Goal: Entertainment & Leisure: Consume media (video, audio)

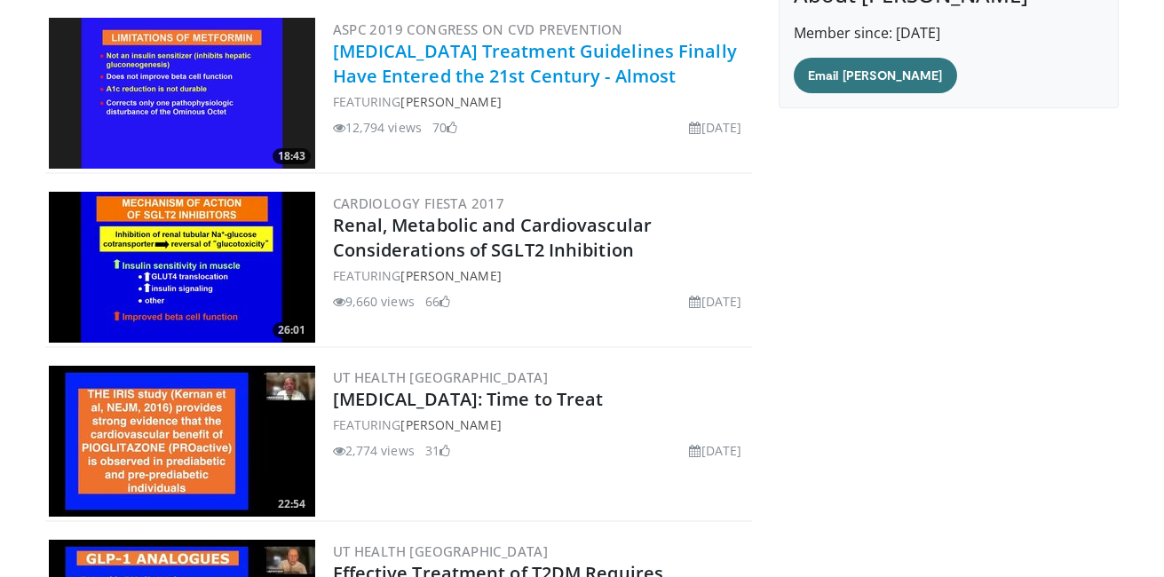
scroll to position [231, 0]
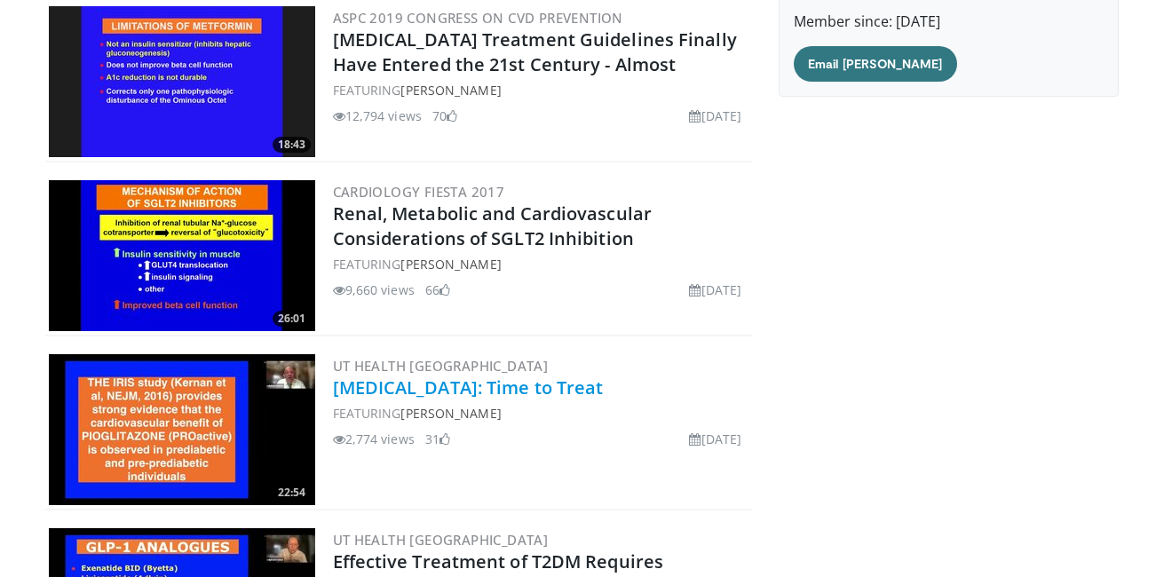
click at [468, 393] on link "[MEDICAL_DATA]: Time to Treat" at bounding box center [468, 388] width 271 height 24
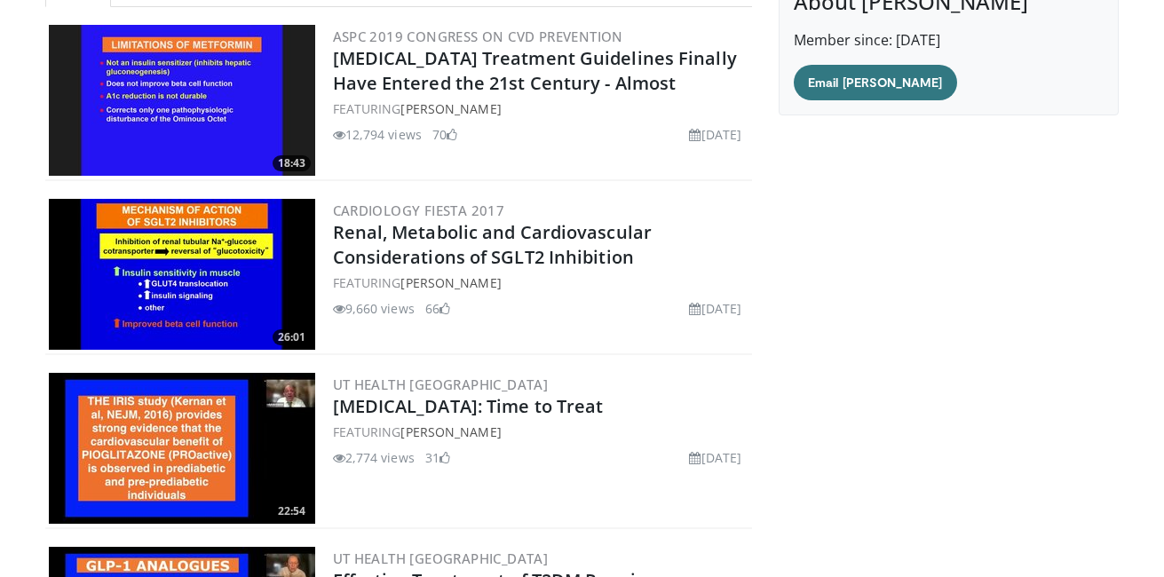
scroll to position [325, 0]
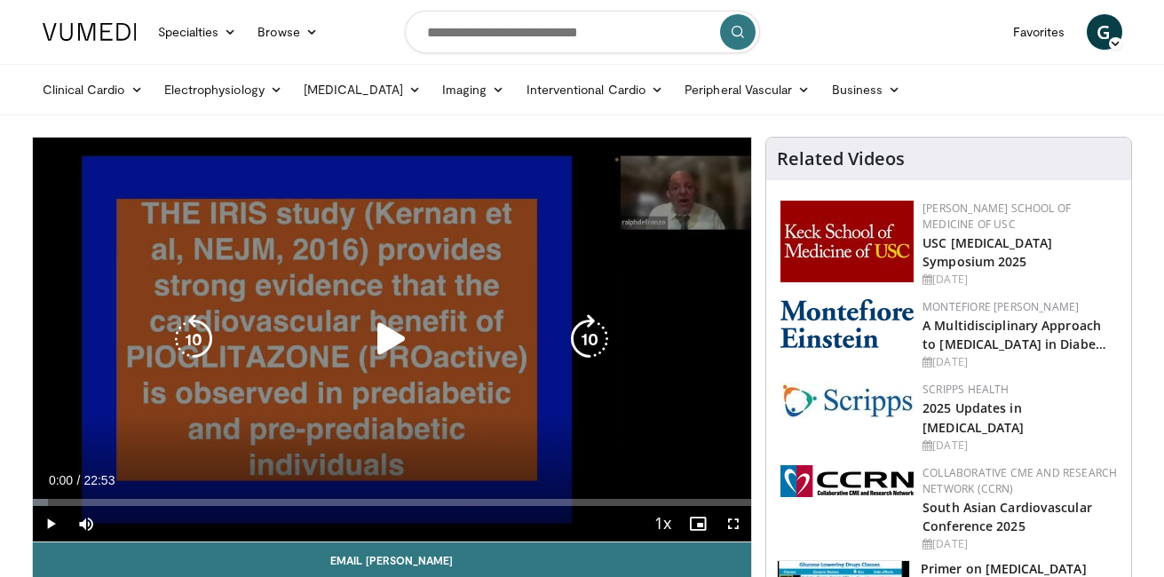
click at [382, 333] on icon "Video Player" at bounding box center [392, 339] width 50 height 50
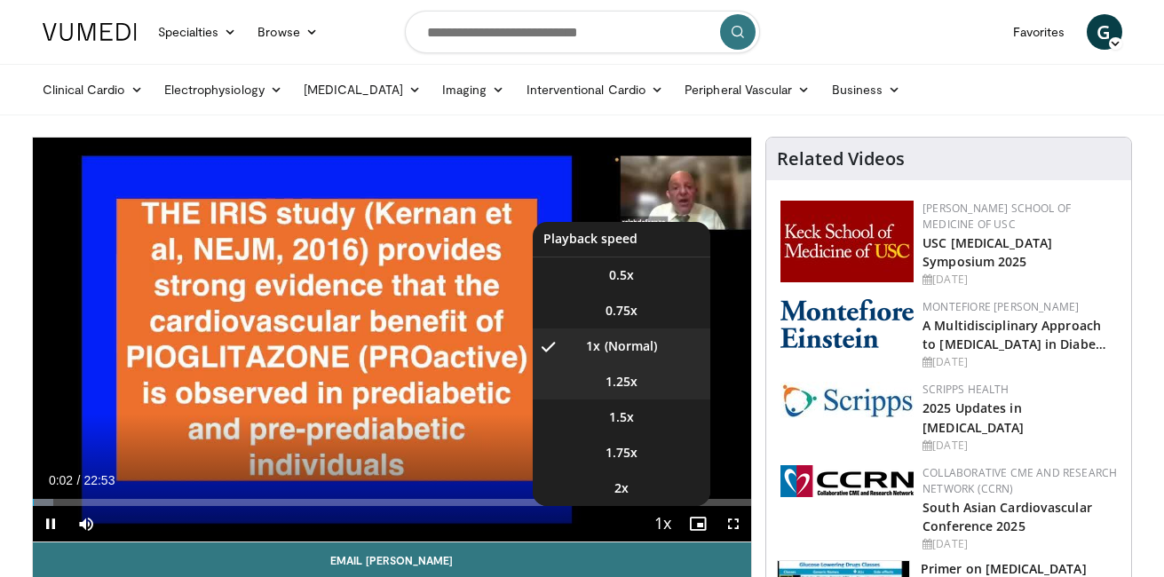
click at [637, 390] on li "1.25x" at bounding box center [622, 382] width 178 height 36
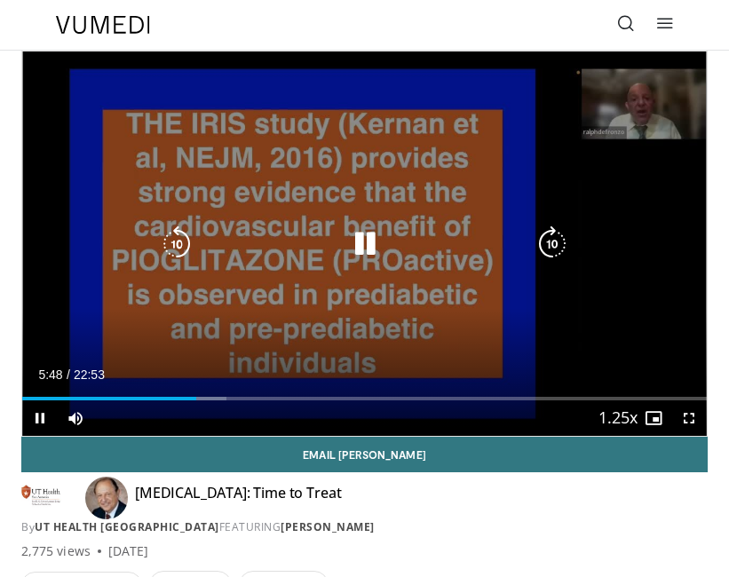
click at [285, 320] on div "10 seconds Tap to unmute" at bounding box center [364, 244] width 685 height 385
click at [407, 292] on div "10 seconds Tap to unmute" at bounding box center [364, 244] width 685 height 385
click at [363, 277] on div "10 seconds Tap to unmute" at bounding box center [364, 244] width 685 height 385
click at [345, 264] on div "10 seconds Tap to unmute" at bounding box center [364, 244] width 685 height 385
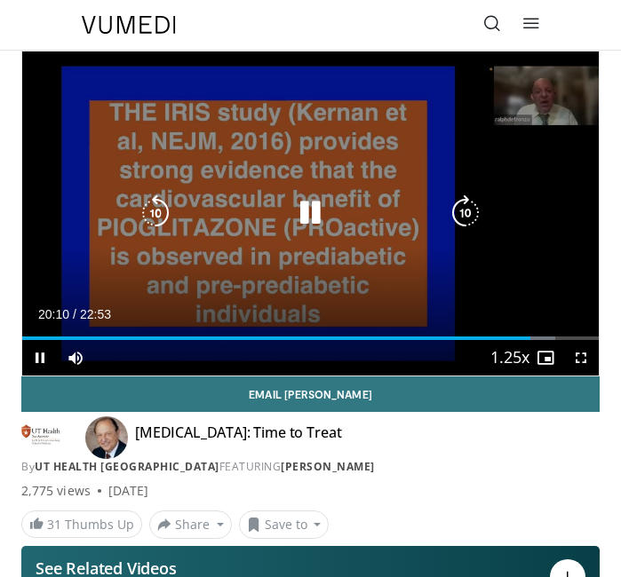
click at [255, 256] on div "10 seconds Tap to unmute" at bounding box center [310, 214] width 576 height 324
click at [301, 199] on icon "Video Player" at bounding box center [310, 213] width 36 height 36
click at [301, 199] on button "Video Player" at bounding box center [310, 213] width 36 height 36
click at [301, 199] on icon "Video Player" at bounding box center [310, 213] width 36 height 36
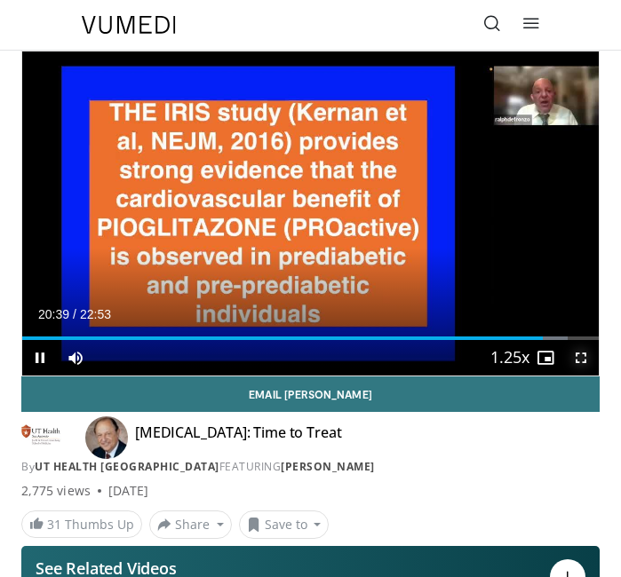
click at [579, 356] on span "Video Player" at bounding box center [581, 358] width 36 height 36
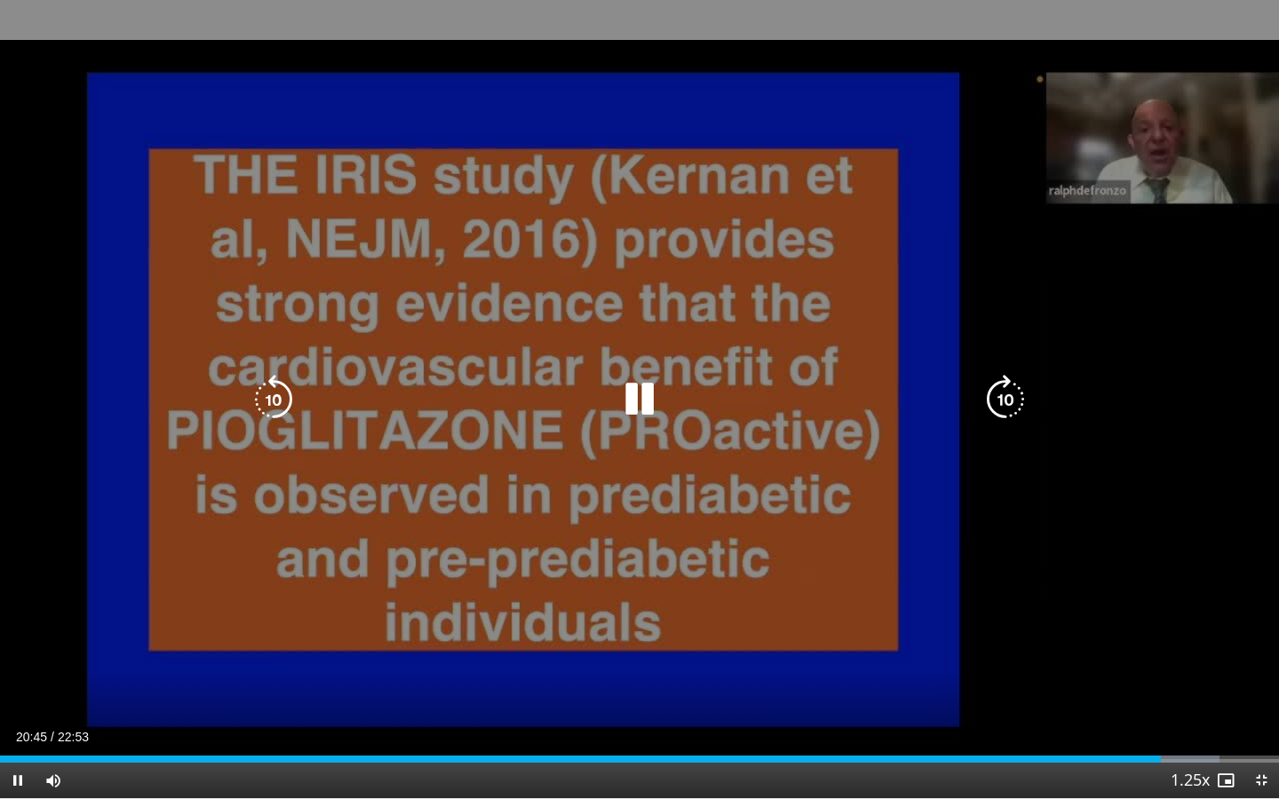
click at [1163, 488] on div "10 seconds Tap to unmute" at bounding box center [639, 399] width 1279 height 798
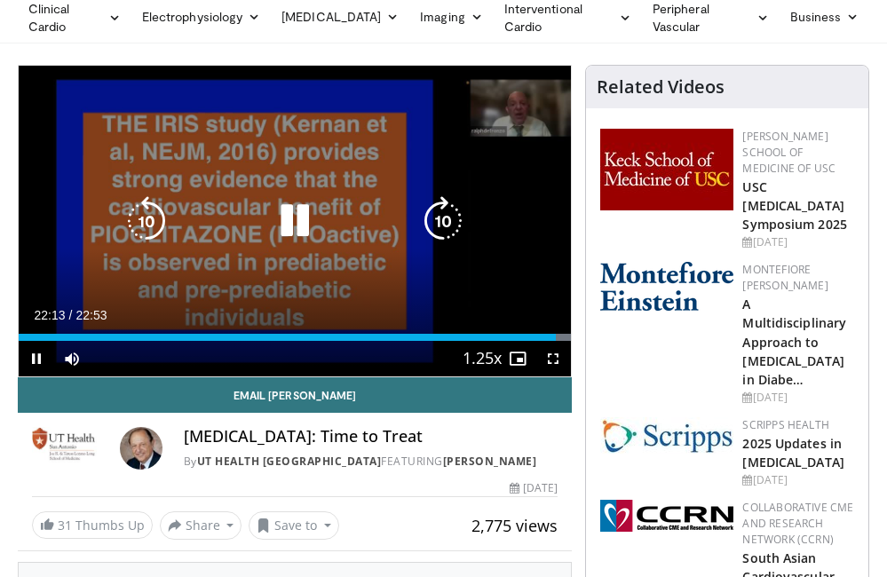
scroll to position [62, 0]
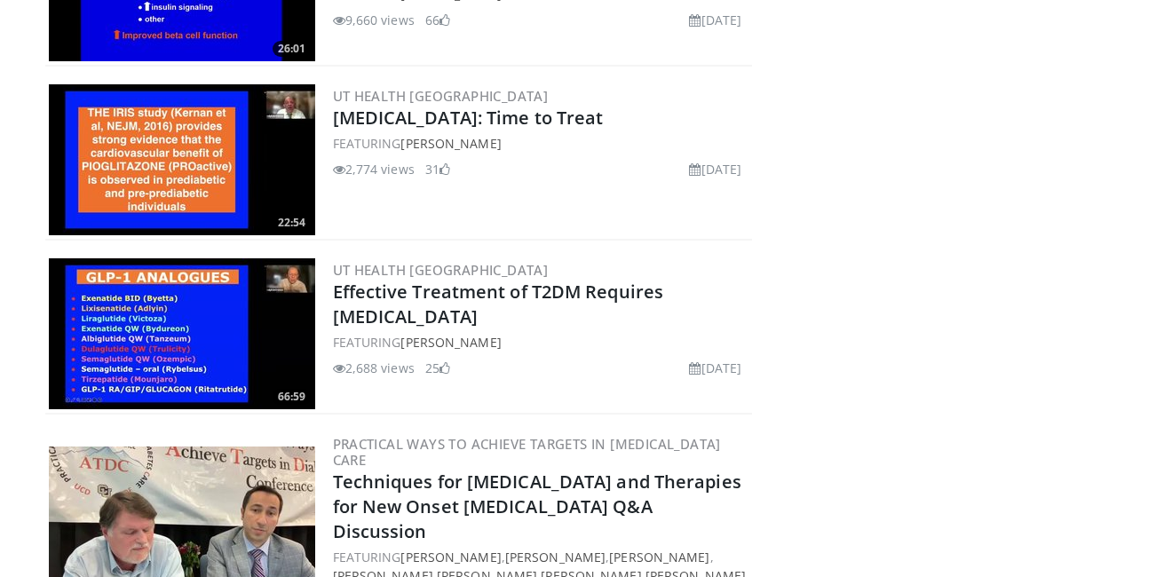
scroll to position [502, 0]
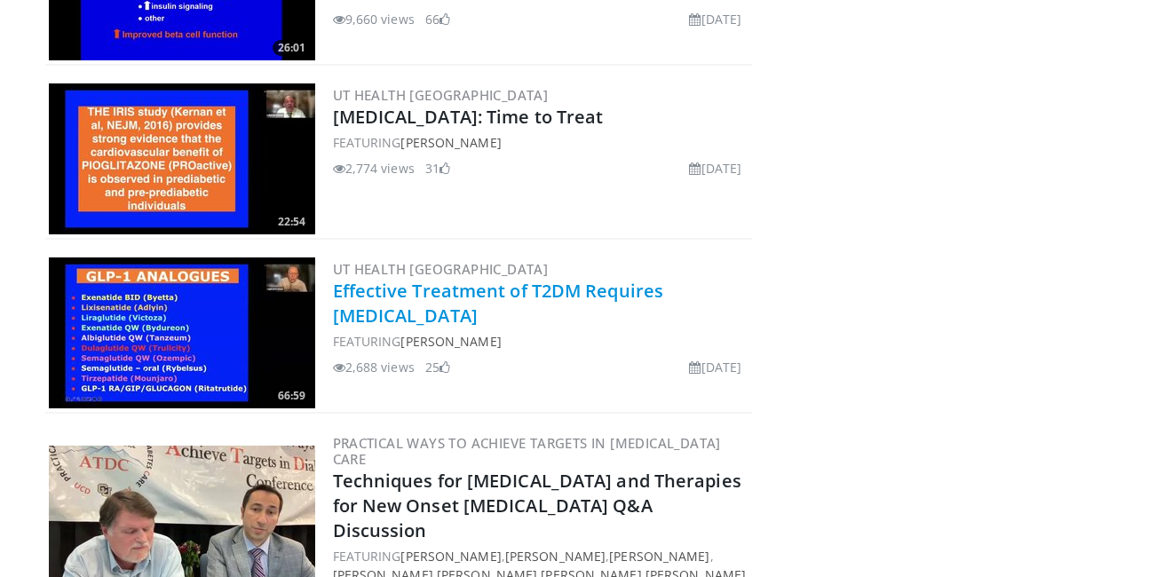
click at [476, 292] on link "Effective Treatment of T2DM Requires [MEDICAL_DATA]" at bounding box center [498, 303] width 331 height 49
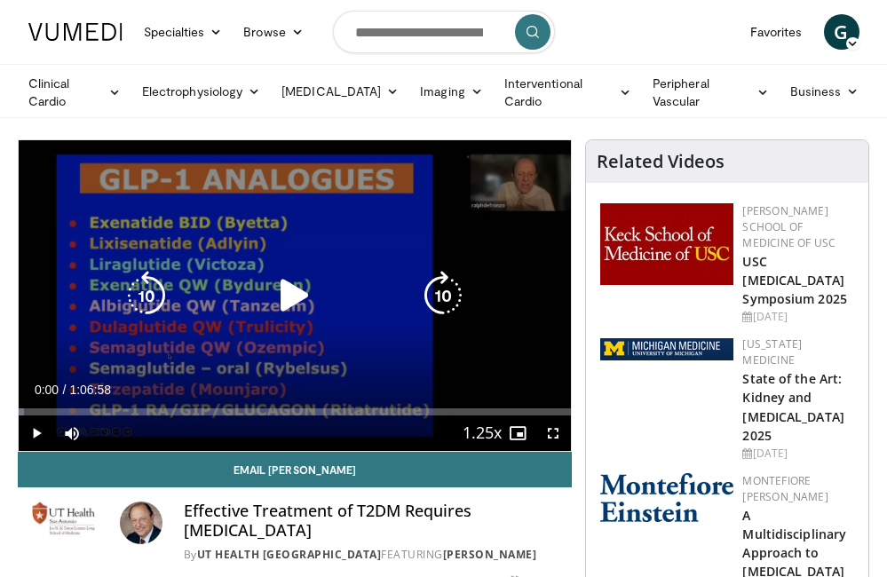
click at [396, 246] on div "10 seconds Tap to unmute" at bounding box center [295, 295] width 553 height 311
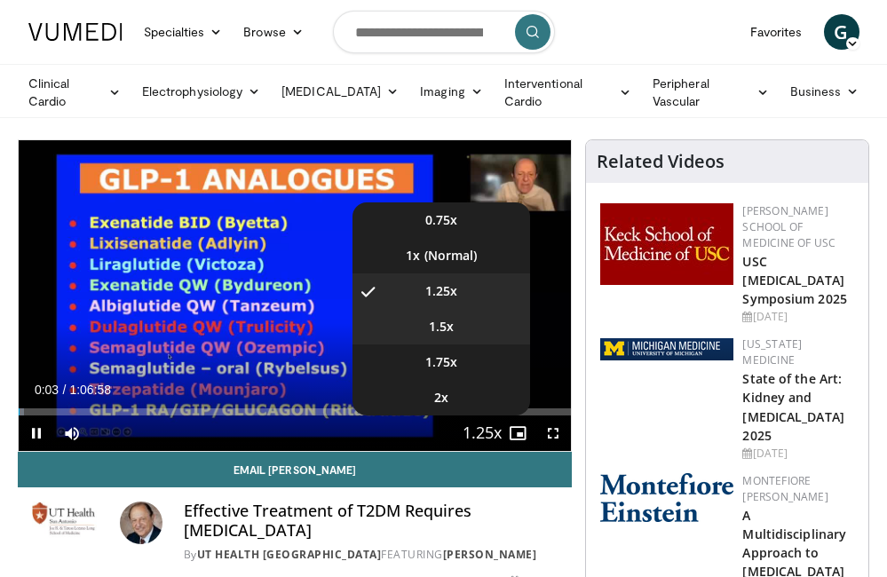
scroll to position [69, 0]
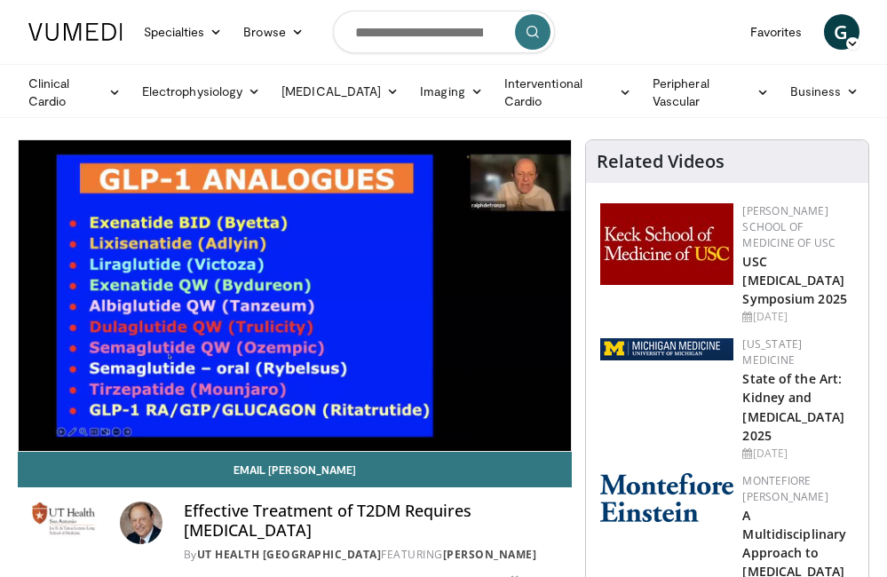
click at [529, 520] on h4 "Effective Treatment of T2DM Requires [MEDICAL_DATA]" at bounding box center [371, 521] width 375 height 38
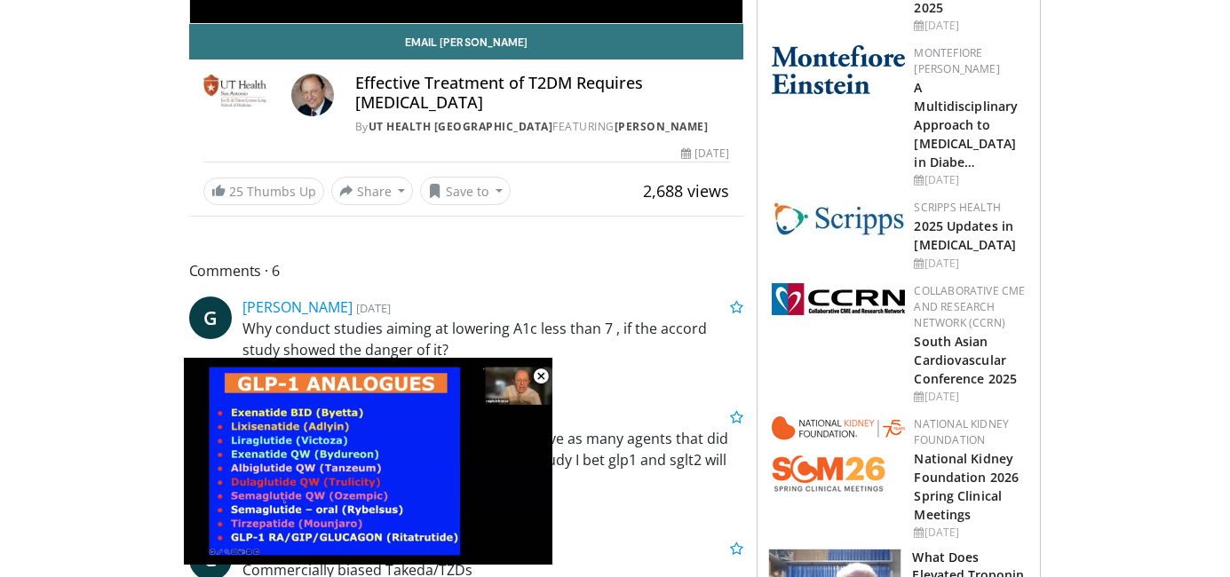
scroll to position [107, 0]
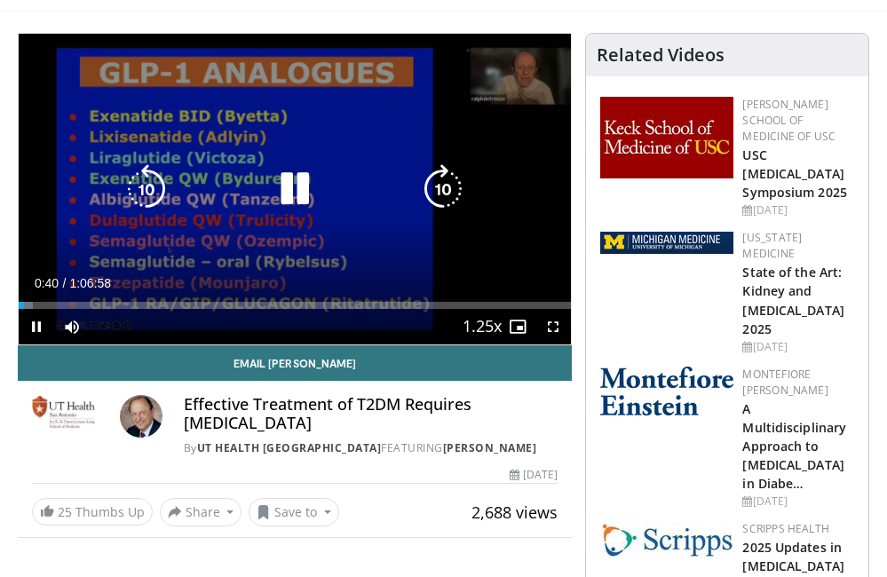
click at [289, 170] on icon "Video Player" at bounding box center [295, 189] width 50 height 50
click at [286, 181] on icon "Video Player" at bounding box center [295, 189] width 50 height 50
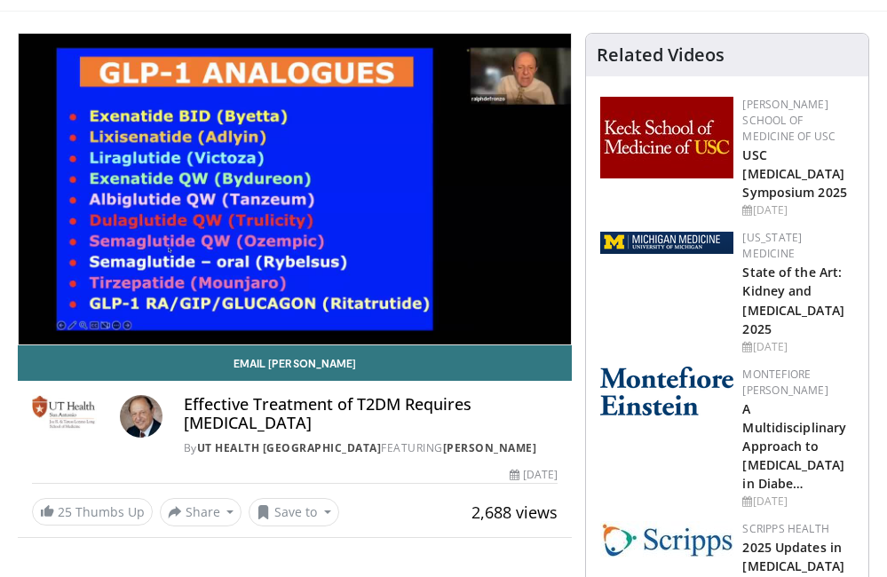
click at [286, 181] on div "10 seconds Tap to unmute" at bounding box center [295, 189] width 553 height 311
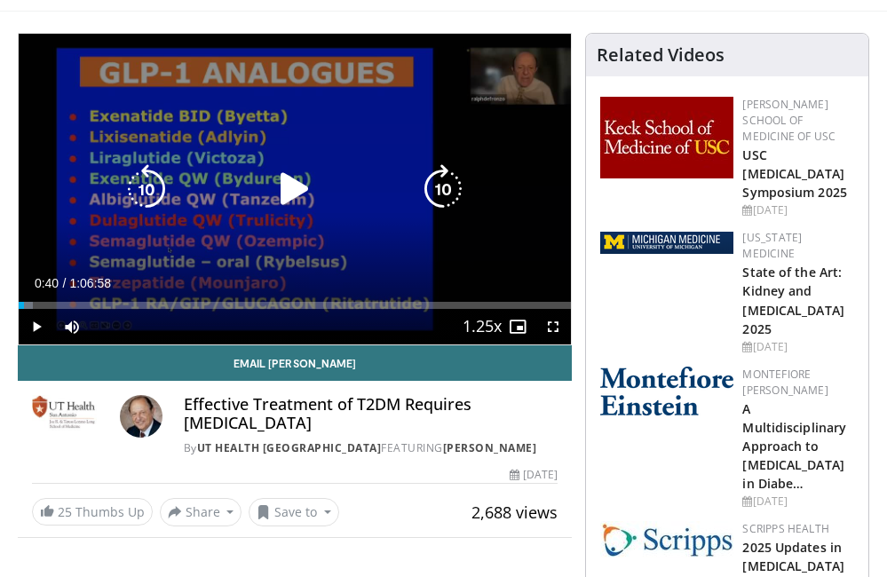
click at [289, 193] on icon "Video Player" at bounding box center [295, 189] width 50 height 50
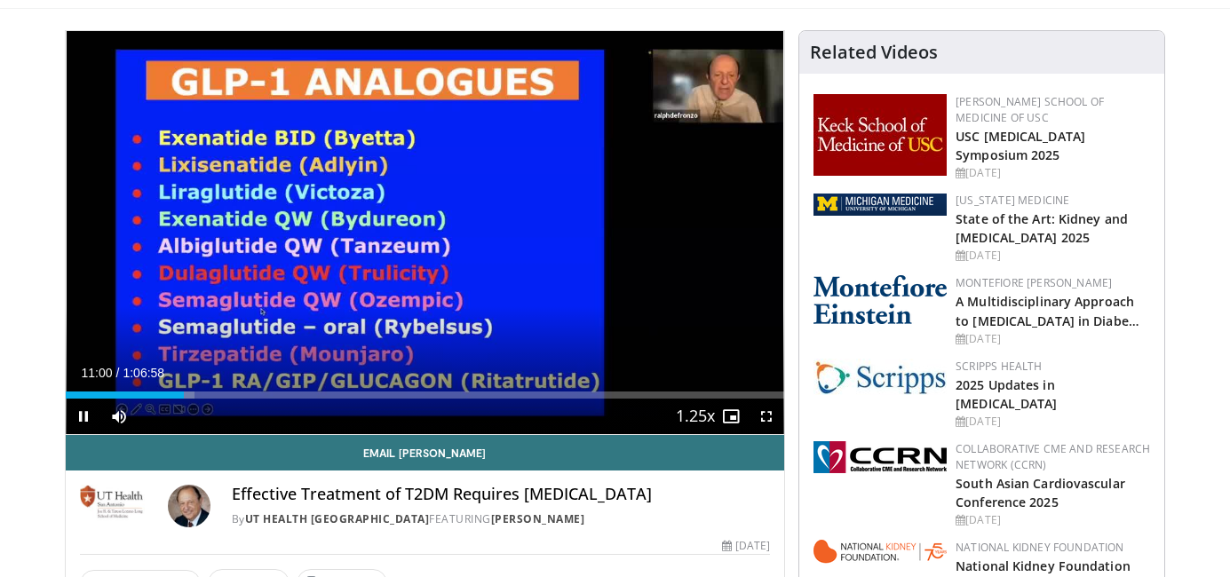
scroll to position [0, 0]
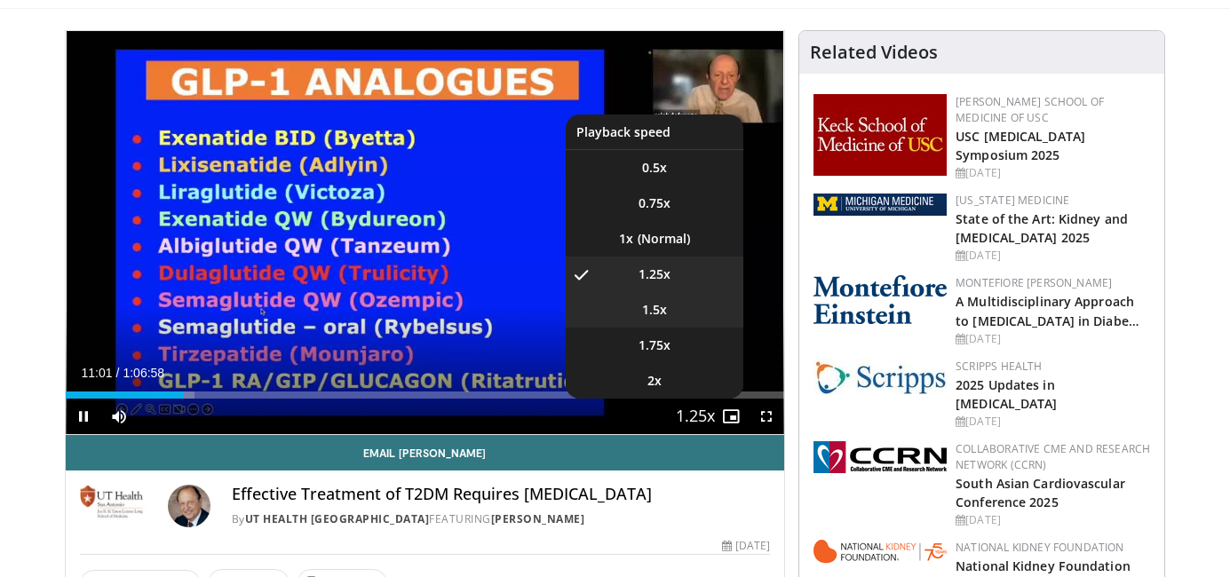
click at [667, 311] on li "1.5x" at bounding box center [655, 310] width 178 height 36
click at [671, 271] on li "1.25x" at bounding box center [655, 275] width 178 height 36
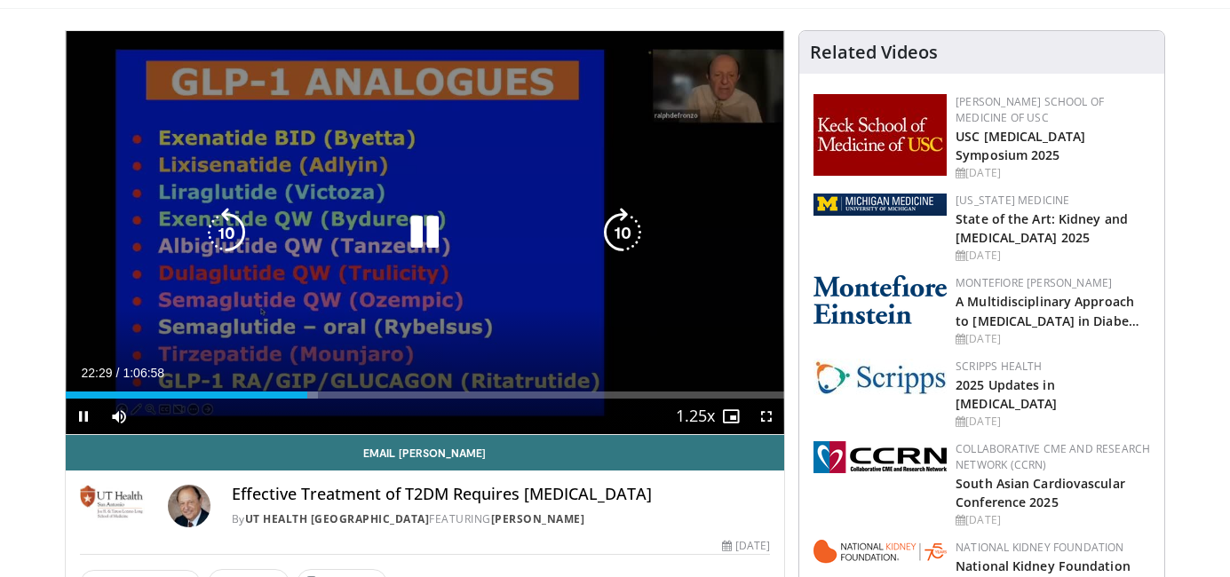
click at [436, 226] on icon "Video Player" at bounding box center [425, 233] width 50 height 50
